Goal: Find specific page/section: Find specific page/section

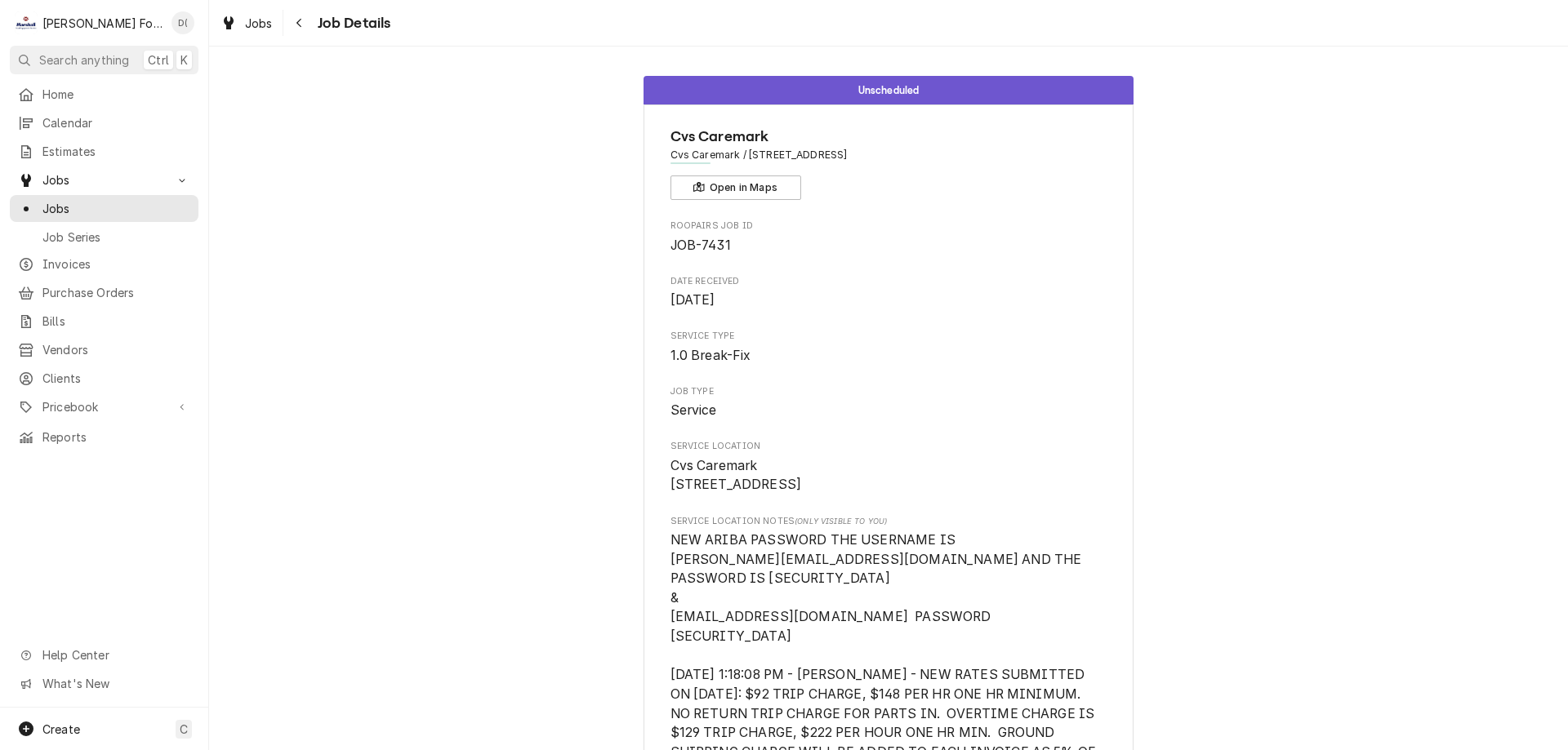
scroll to position [1143, 0]
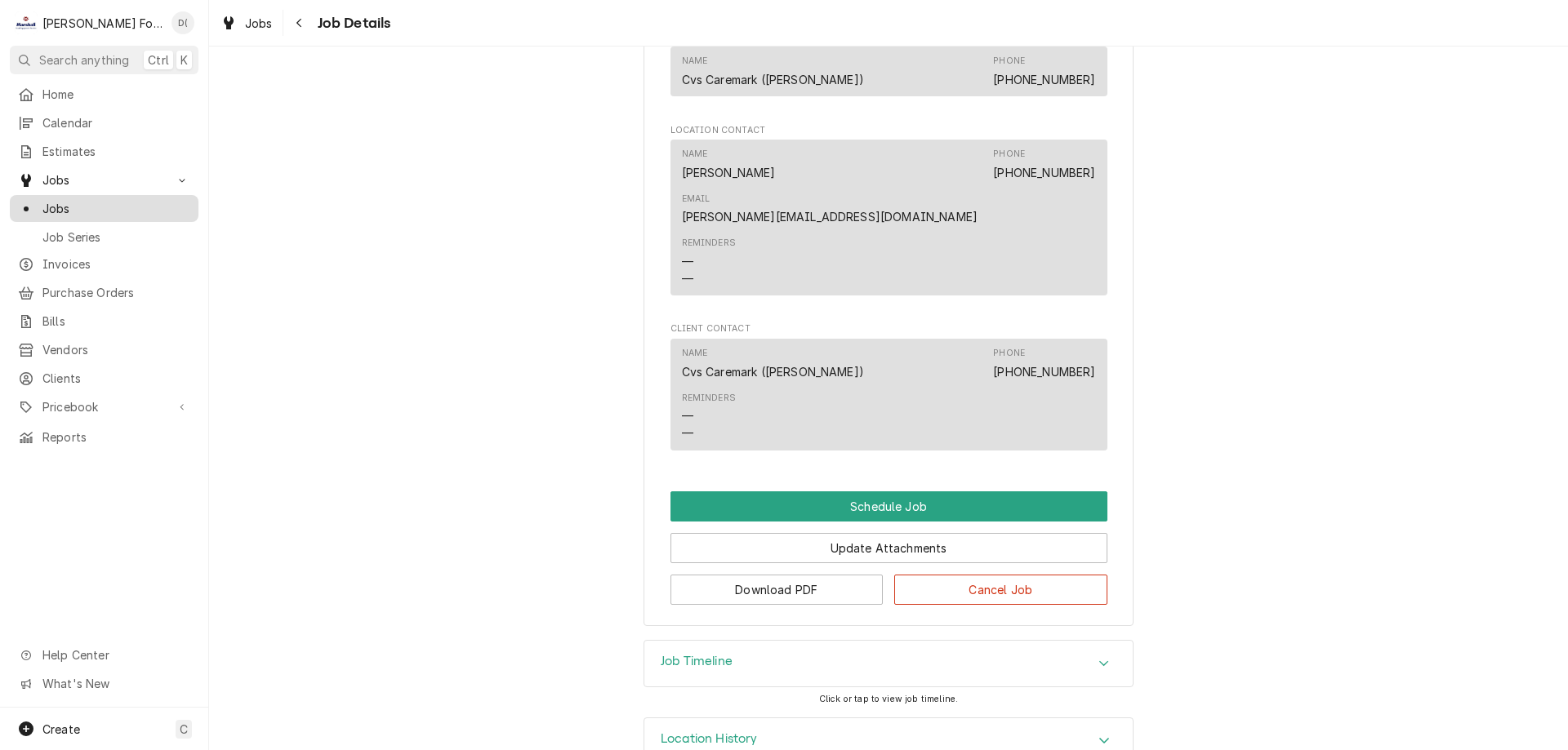
click at [82, 204] on span "Jobs" at bounding box center [116, 208] width 148 height 17
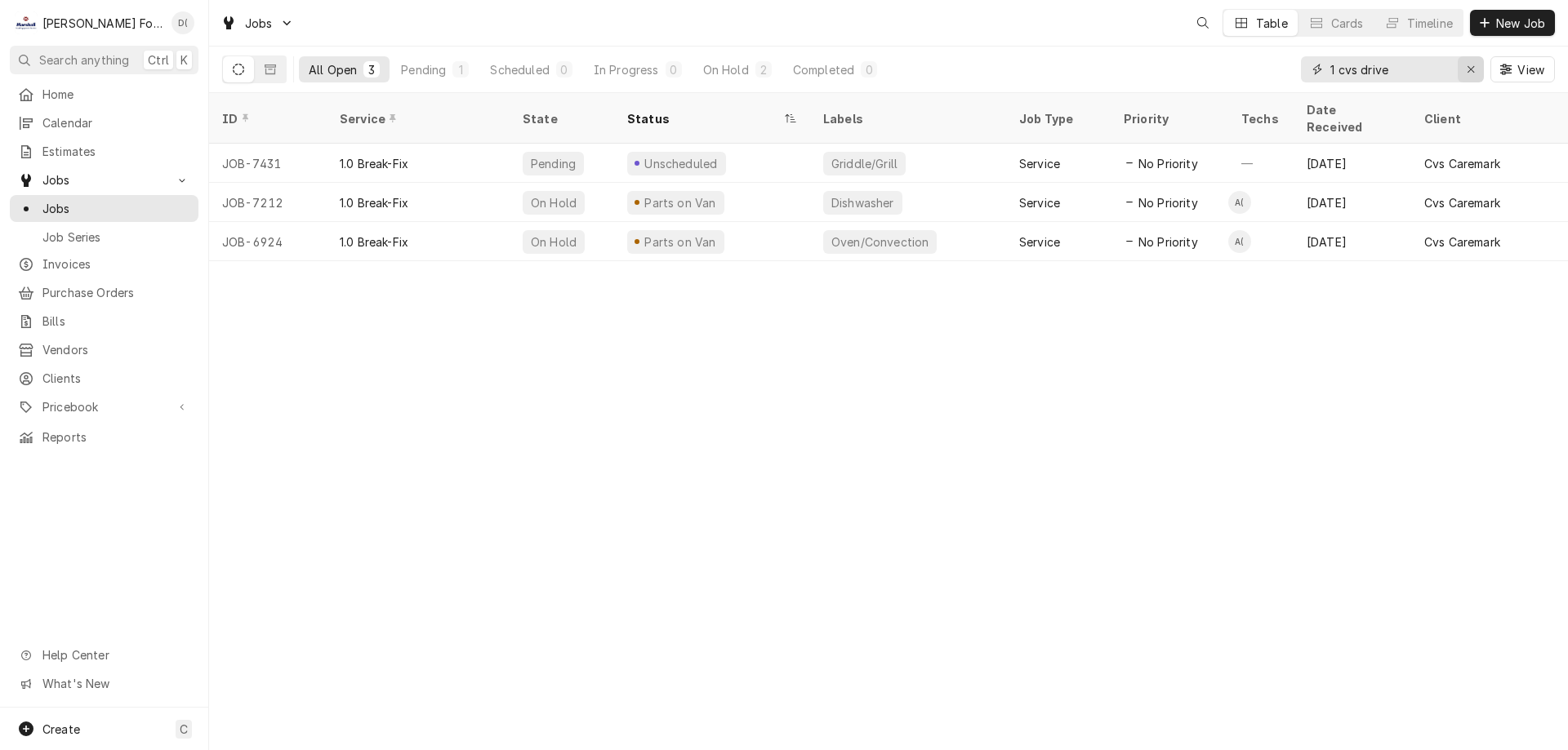
click at [1468, 65] on icon "Erase input" at bounding box center [1471, 70] width 9 height 12
click at [1441, 69] on input "Dynamic Content Wrapper" at bounding box center [1407, 70] width 154 height 26
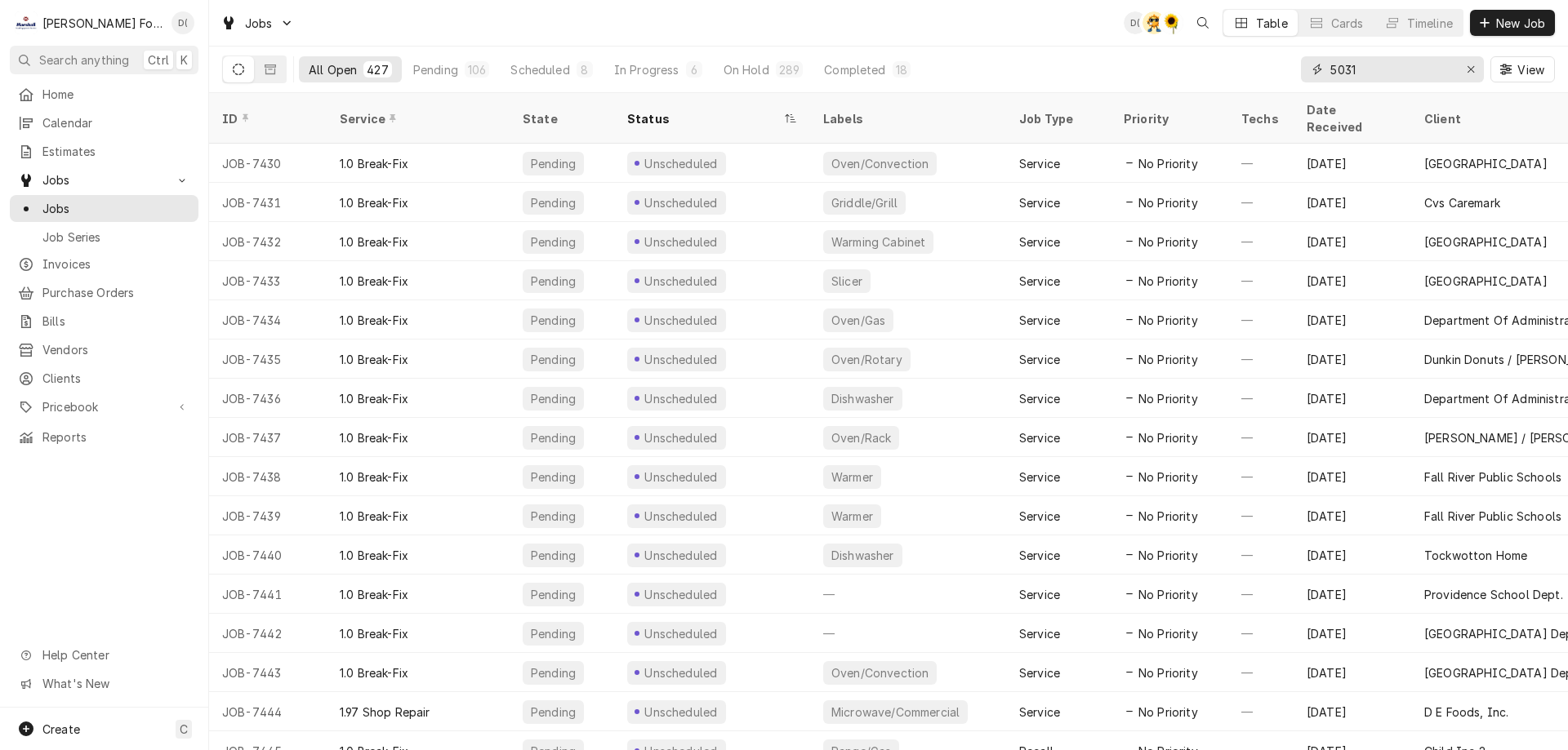
type input "5031"
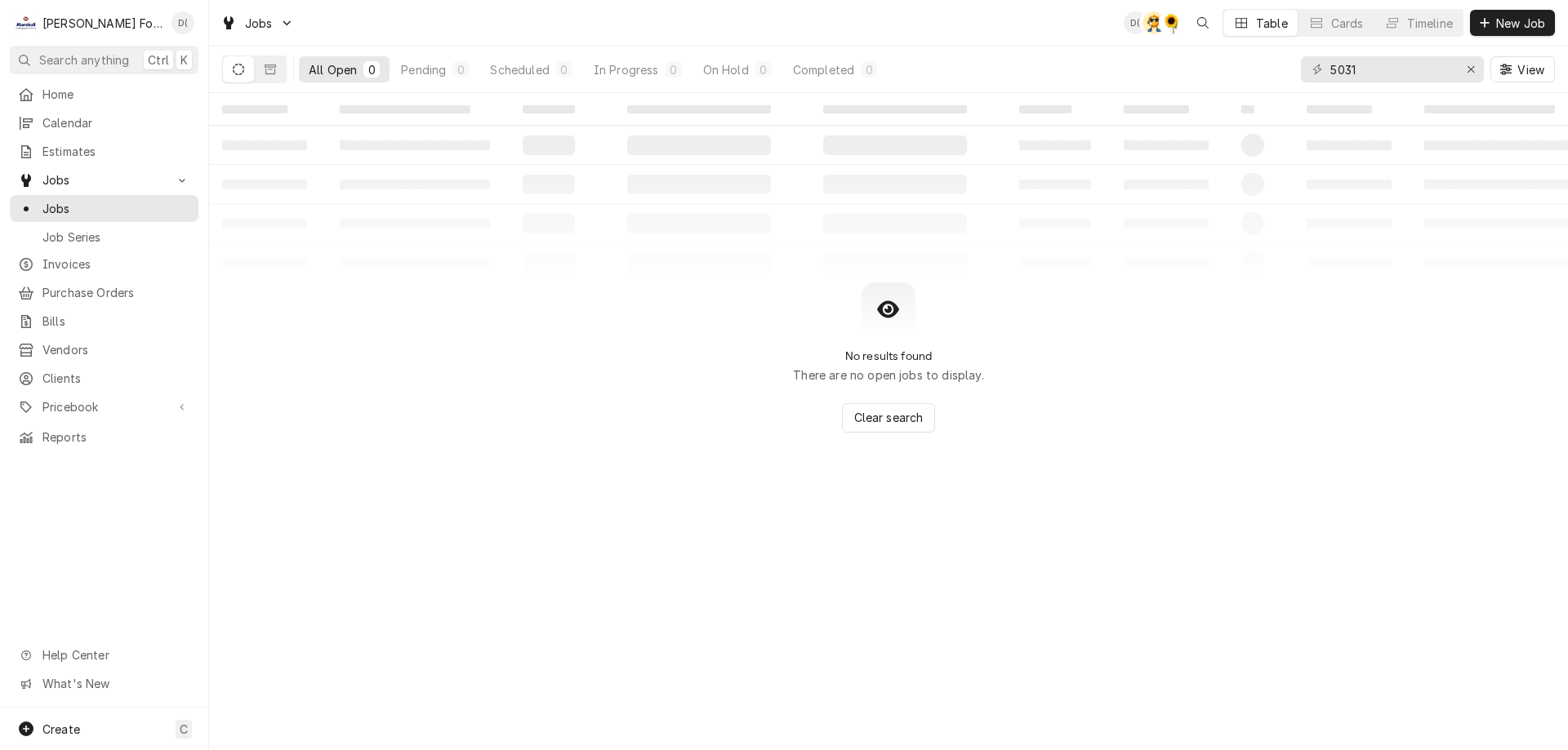
click at [276, 73] on button "Dynamic Content Wrapper" at bounding box center [269, 70] width 31 height 26
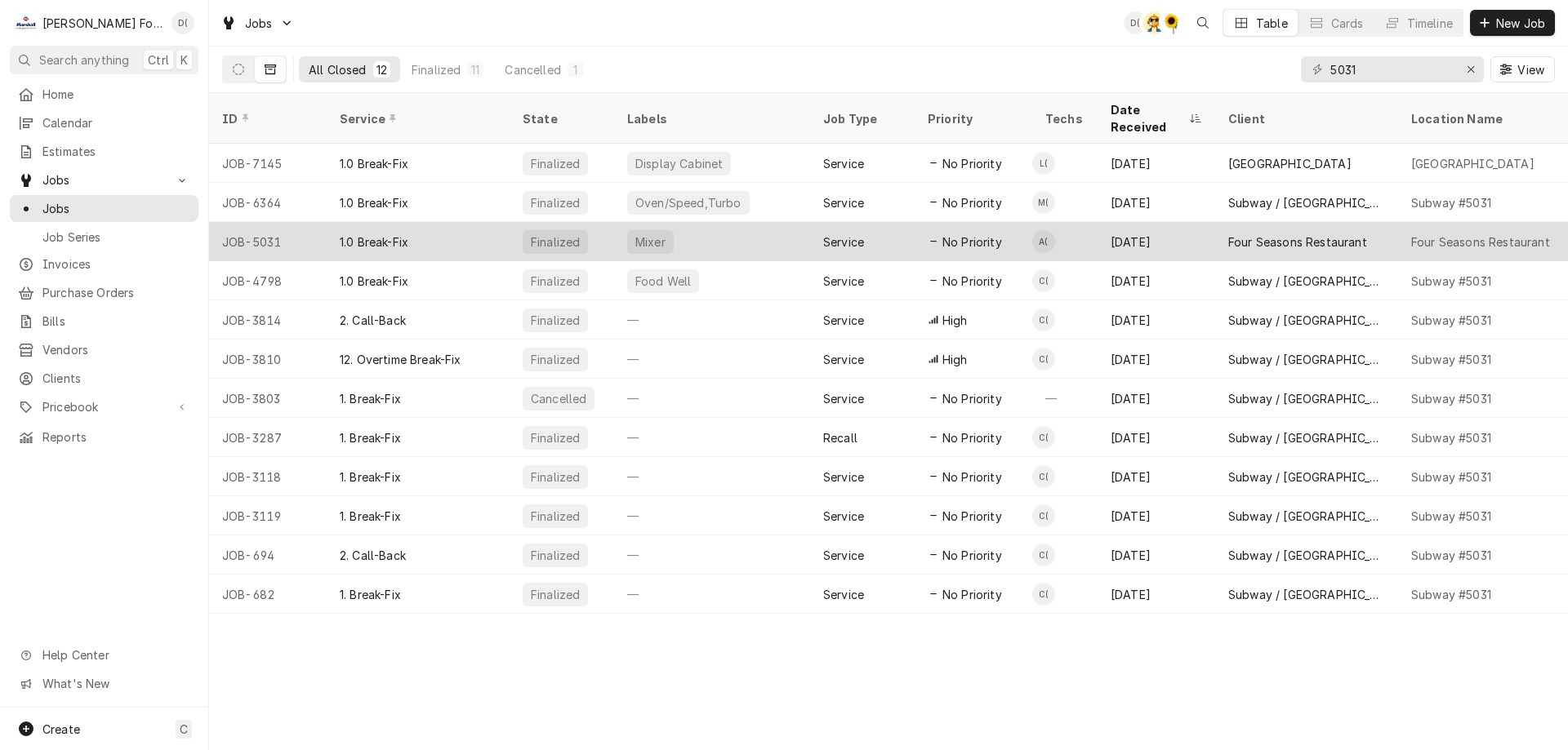
click at [458, 223] on div "1.0 Break-Fix" at bounding box center [418, 241] width 183 height 39
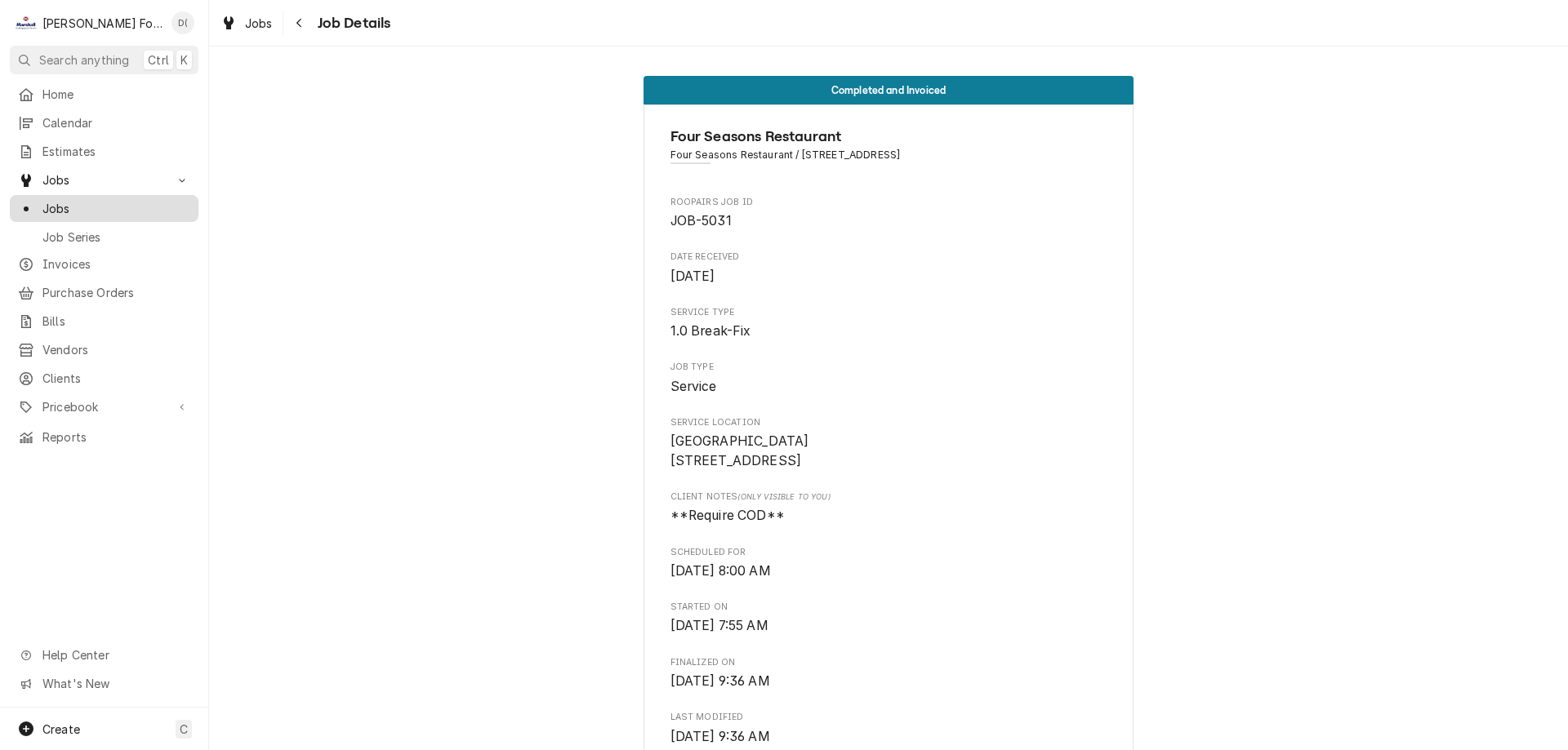
click at [88, 200] on span "Jobs" at bounding box center [116, 208] width 148 height 17
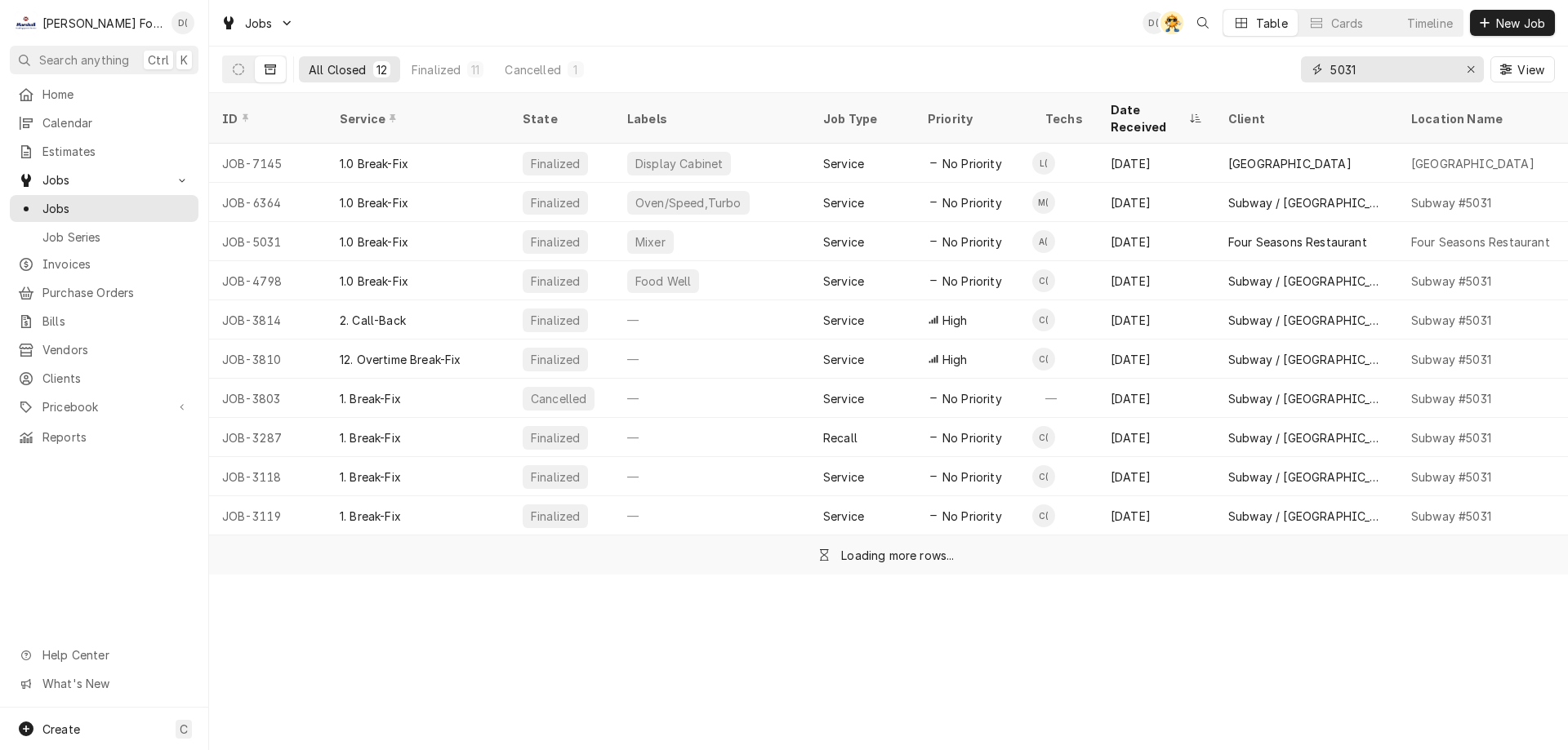
click at [1407, 74] on input "5031" at bounding box center [1391, 70] width 122 height 26
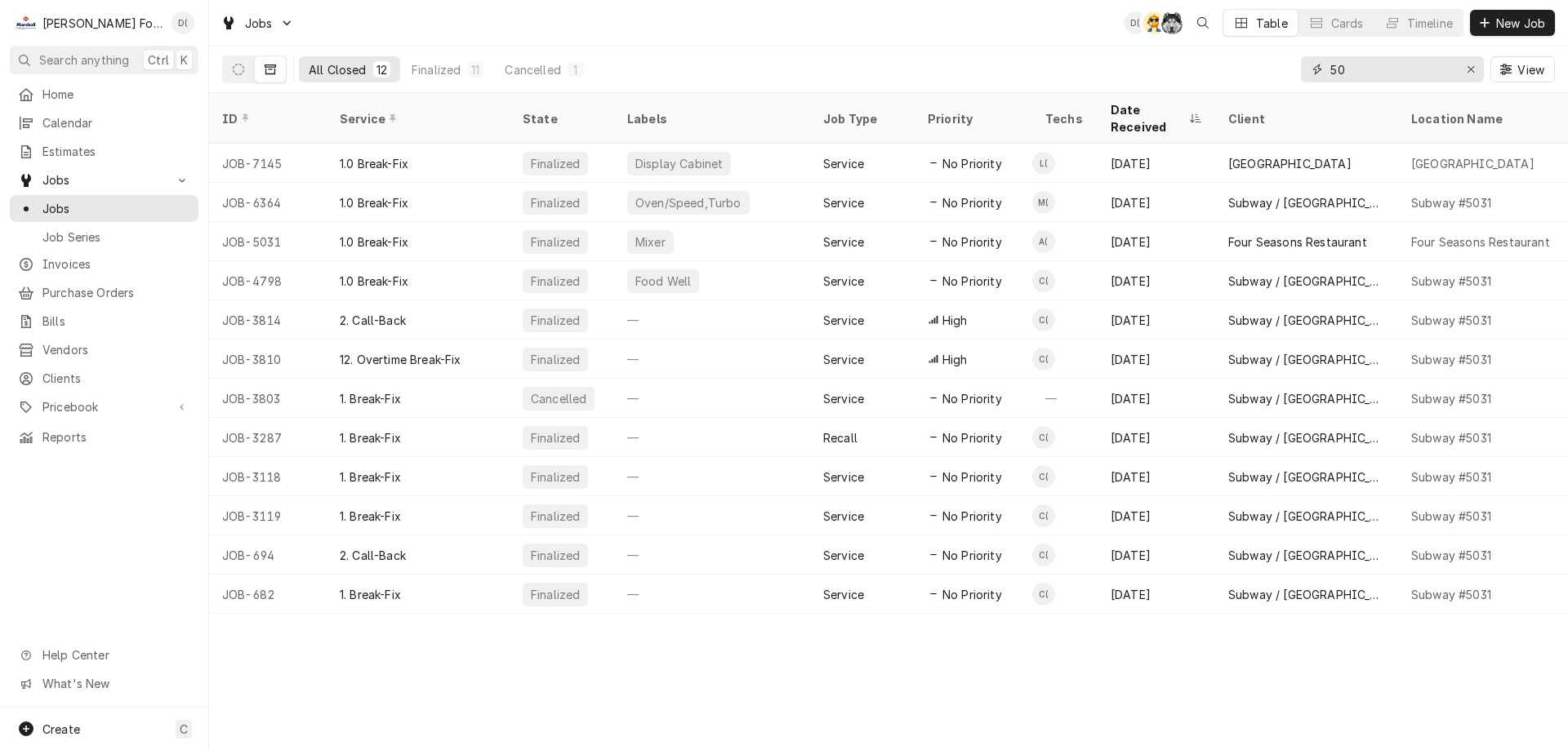
type input "5"
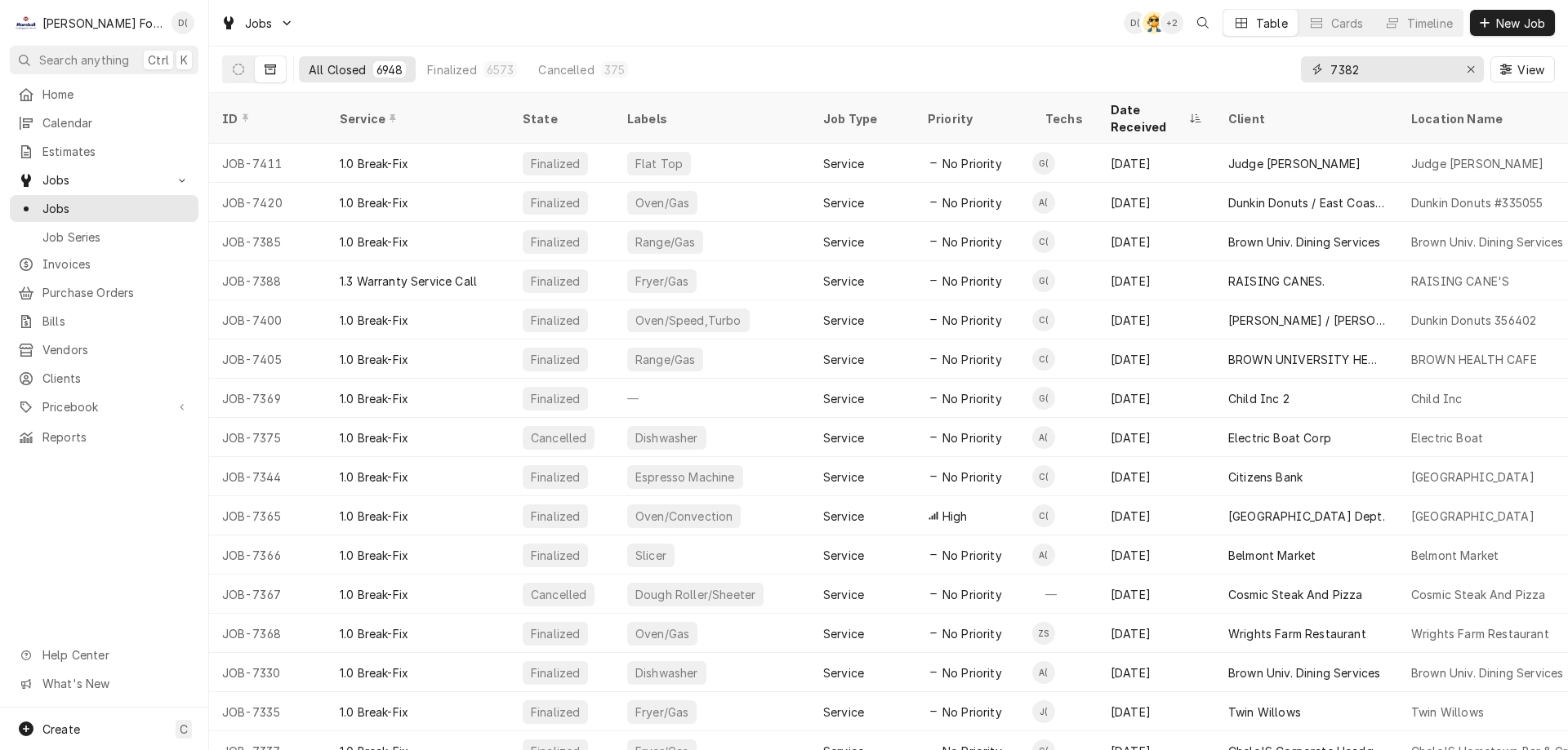
type input "7382"
